Goal: Information Seeking & Learning: Learn about a topic

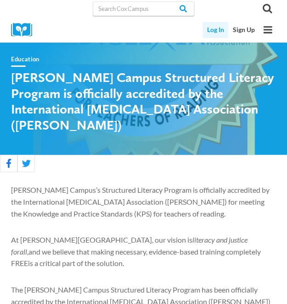
click at [219, 30] on link "Log In" at bounding box center [215, 30] width 26 height 16
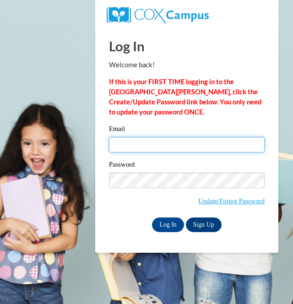
click at [144, 138] on input "Email" at bounding box center [187, 145] width 156 height 16
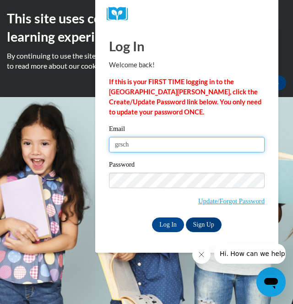
type input "grschis@gmail.com"
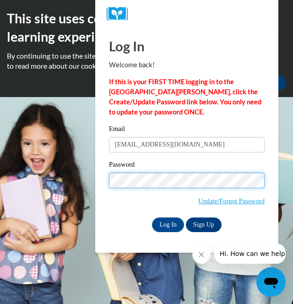
click at [152, 218] on input "Log In" at bounding box center [168, 225] width 32 height 15
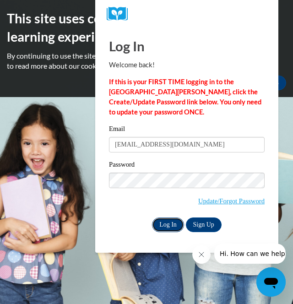
click at [174, 223] on input "Log In" at bounding box center [168, 225] width 32 height 15
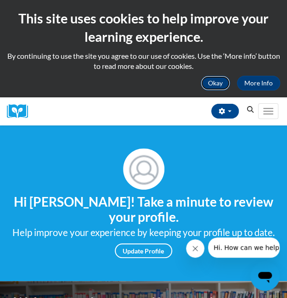
click at [217, 76] on button "Okay" at bounding box center [214, 83] width 29 height 15
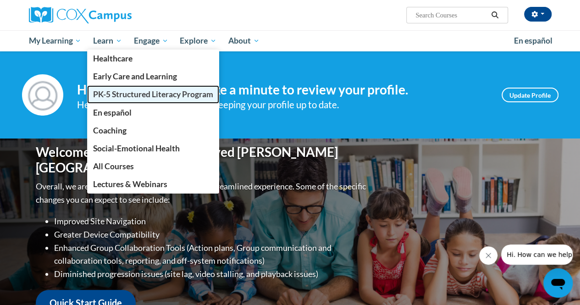
click at [126, 93] on span "PK-5 Structured Literacy Program" at bounding box center [153, 94] width 120 height 10
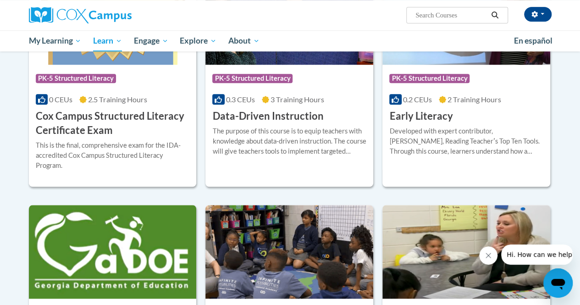
scroll to position [378, 0]
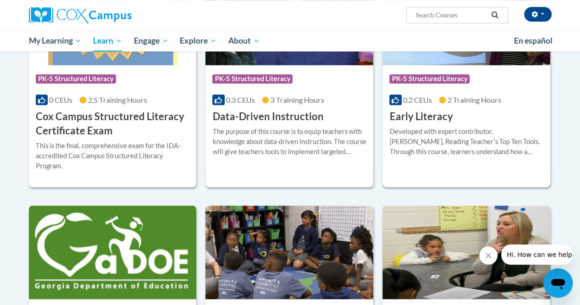
click at [439, 79] on span "PK-5 Structured Literacy" at bounding box center [429, 78] width 80 height 9
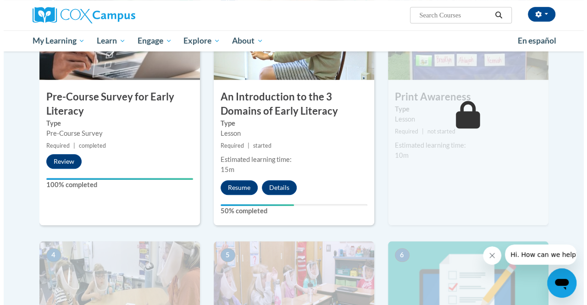
scroll to position [252, 0]
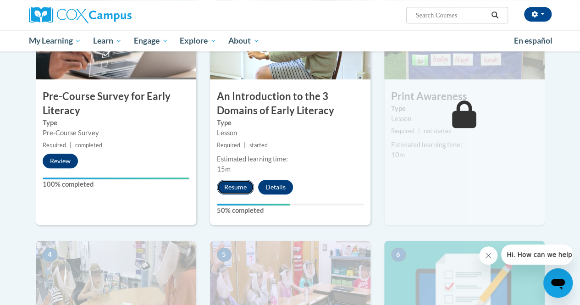
click at [238, 184] on button "Resume" at bounding box center [235, 187] width 37 height 15
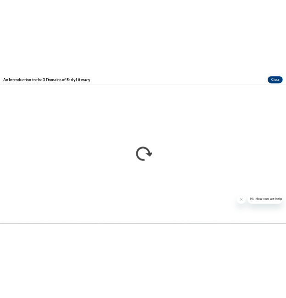
scroll to position [0, 0]
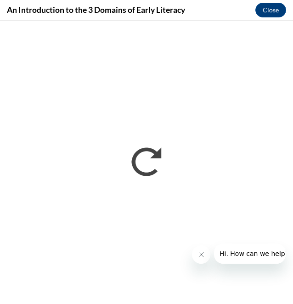
click at [197, 256] on icon "Close message from company" at bounding box center [200, 254] width 7 height 7
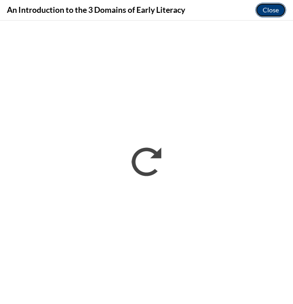
click at [266, 11] on button "Close" at bounding box center [270, 10] width 31 height 15
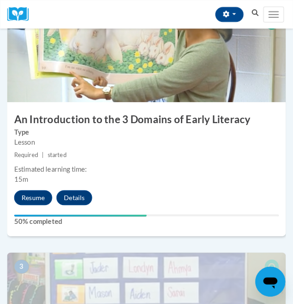
scroll to position [425, 0]
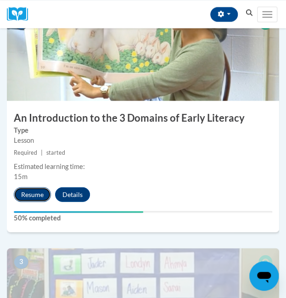
click at [36, 191] on button "Resume" at bounding box center [32, 194] width 37 height 15
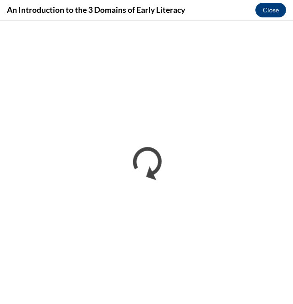
scroll to position [0, 0]
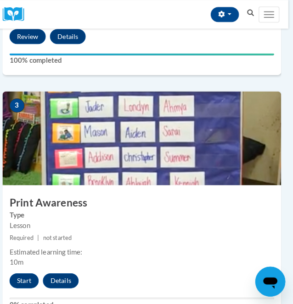
scroll to position [585, 5]
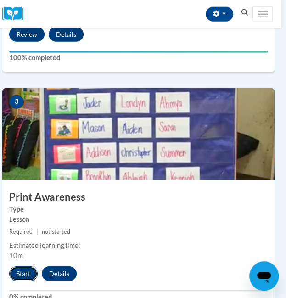
click at [28, 274] on button "Start" at bounding box center [23, 273] width 28 height 15
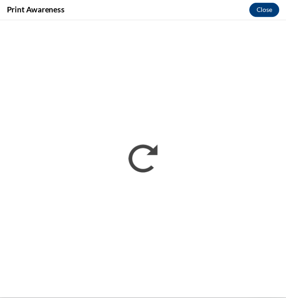
scroll to position [0, 0]
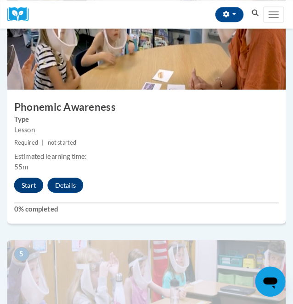
scroll to position [915, 0]
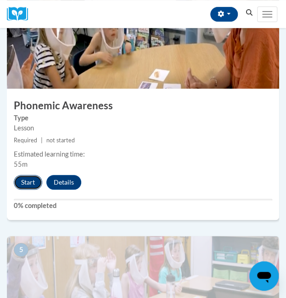
click at [34, 178] on button "Start" at bounding box center [28, 182] width 28 height 15
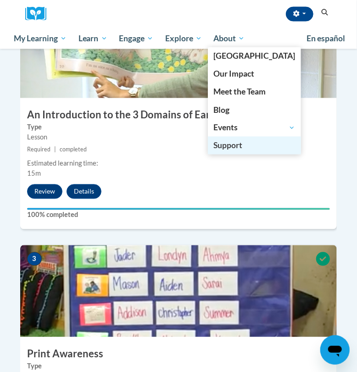
scroll to position [486, 0]
